Goal: Task Accomplishment & Management: Manage account settings

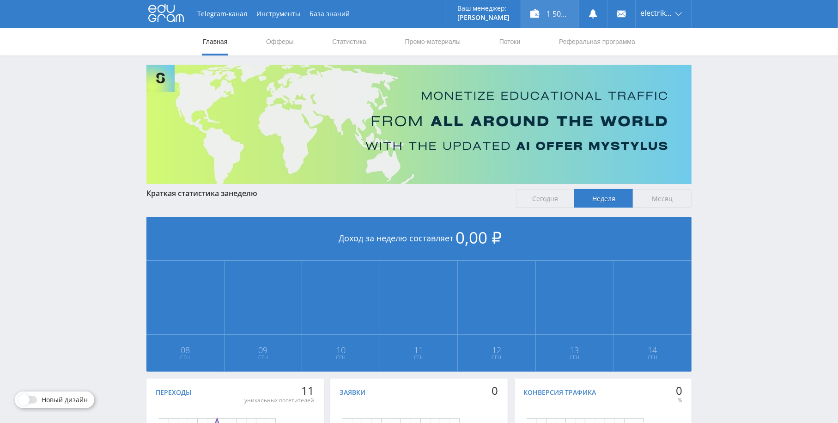
click at [543, 18] on div "1 508,00 ₽" at bounding box center [550, 14] width 58 height 28
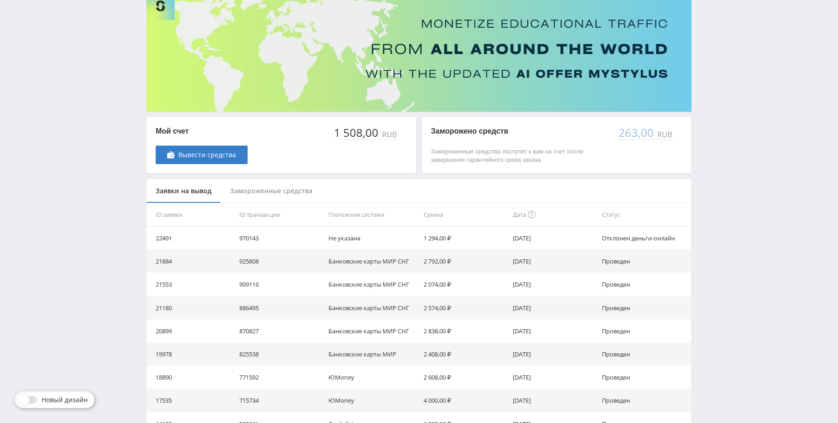
scroll to position [74, 0]
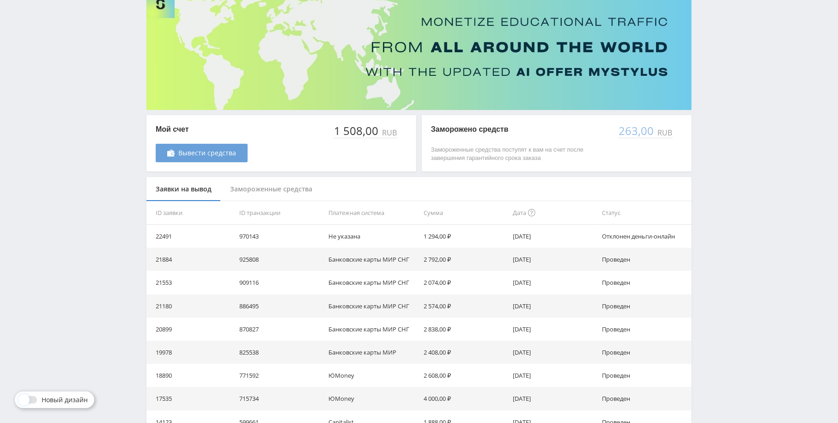
click at [199, 161] on link "Вывести средства" at bounding box center [202, 153] width 92 height 18
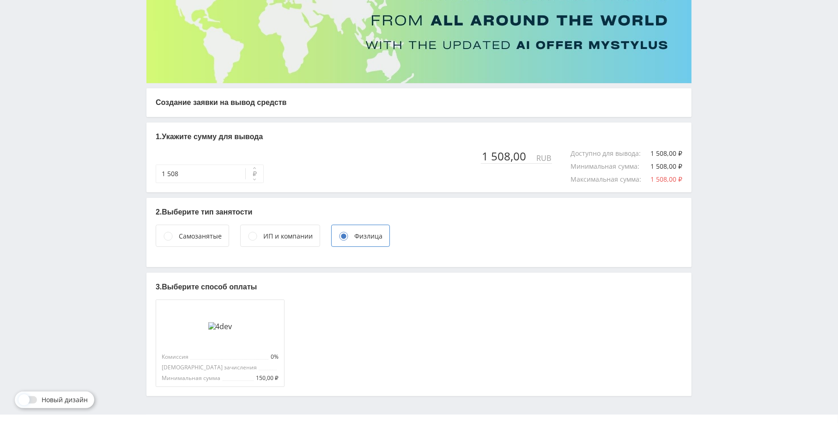
scroll to position [120, 0]
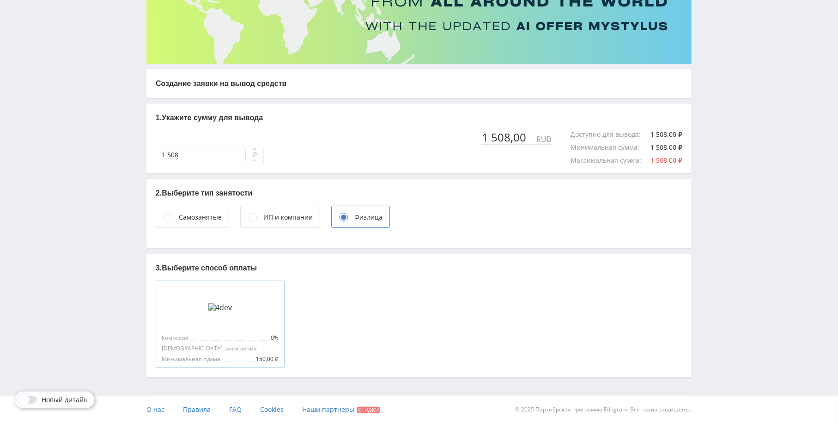
click at [249, 311] on div at bounding box center [220, 307] width 117 height 42
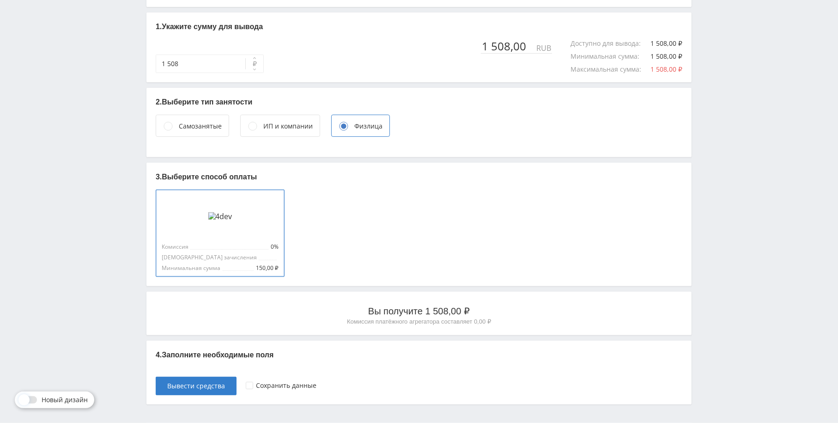
scroll to position [238, 0]
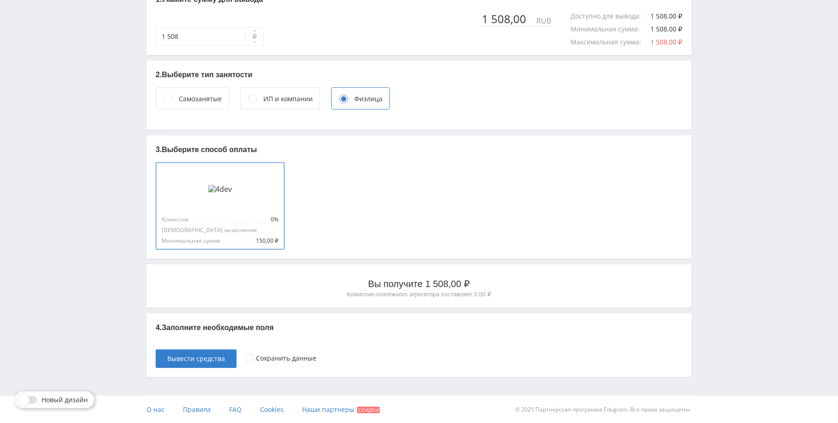
click at [229, 325] on p "4. Заполните необходимые поля" at bounding box center [419, 327] width 527 height 10
drag, startPoint x: 211, startPoint y: 338, endPoint x: 208, endPoint y: 344, distance: 6.8
click at [211, 338] on div "4. Заполните необходимые поля Вывести средства Сохранить данные" at bounding box center [418, 345] width 545 height 64
click at [416, 284] on p "Вы получите 1 508,00 ₽" at bounding box center [419, 283] width 527 height 13
click at [265, 233] on div "Комиссия 0% Срок зачисления Минимальная сумма 150,00 ₽" at bounding box center [220, 205] width 129 height 87
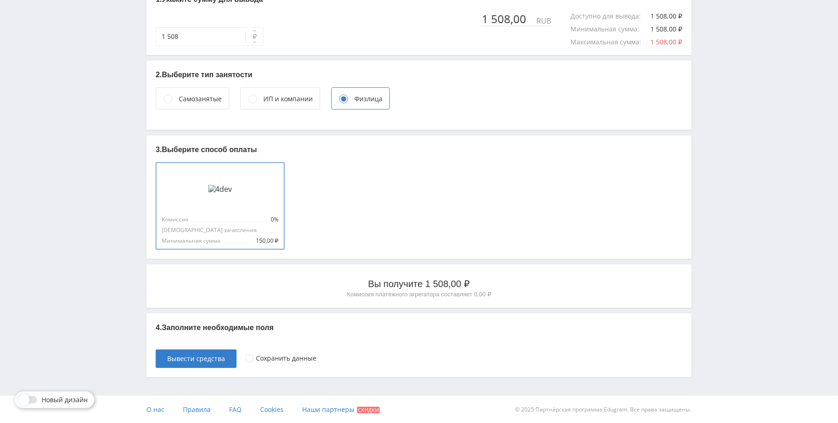
click at [263, 282] on p "Вы получите 1 508,00 ₽" at bounding box center [419, 283] width 527 height 13
click at [379, 290] on p "Комиссия платёжного агрегатора составляет 0,00 ₽" at bounding box center [419, 294] width 527 height 8
click at [193, 348] on div "Вывести средства" at bounding box center [201, 354] width 90 height 28
click at [195, 360] on span "Вывести средства" at bounding box center [196, 358] width 58 height 7
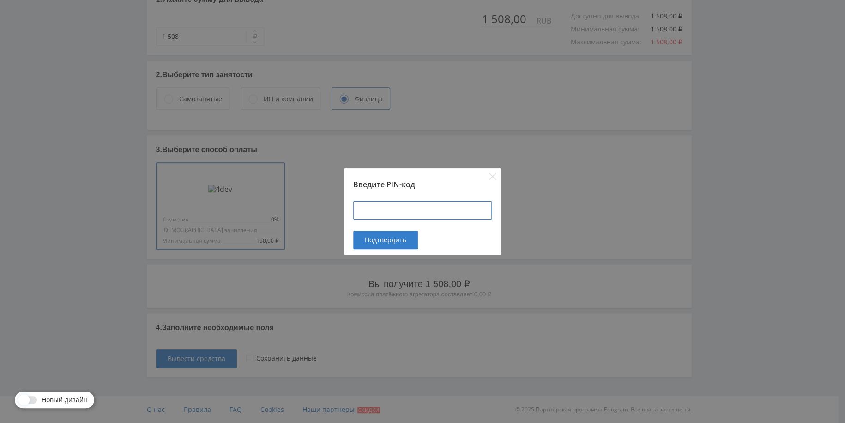
click at [403, 214] on input at bounding box center [422, 210] width 139 height 18
click at [389, 251] on div "Подтвердить" at bounding box center [422, 243] width 157 height 24
click at [385, 238] on span "Подтвердить" at bounding box center [386, 239] width 42 height 7
click at [379, 243] on button "Подтвердить" at bounding box center [385, 240] width 65 height 18
click at [393, 214] on input "1930" at bounding box center [422, 210] width 139 height 18
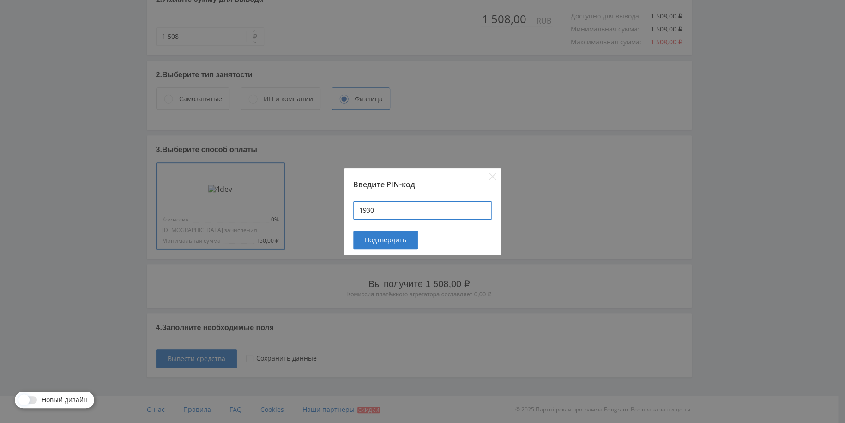
click at [393, 214] on input "1930" at bounding box center [422, 210] width 139 height 18
type input "1994"
click at [394, 242] on span "Подтвердить" at bounding box center [386, 239] width 42 height 7
click at [491, 178] on icon "Close" at bounding box center [492, 176] width 7 height 7
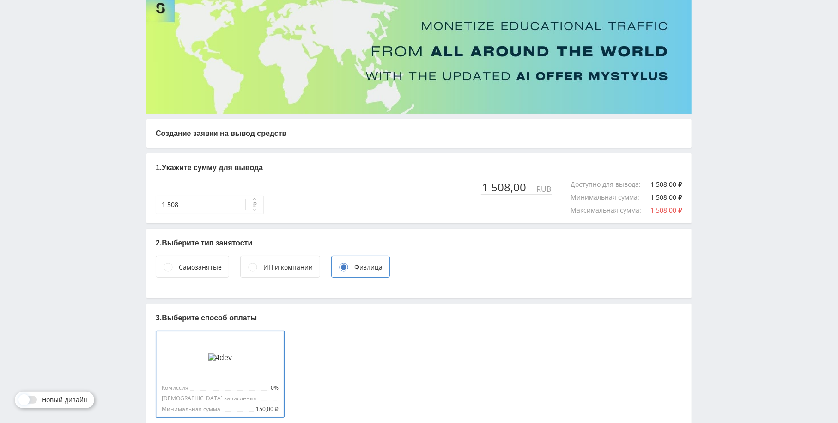
scroll to position [0, 0]
